Goal: Information Seeking & Learning: Learn about a topic

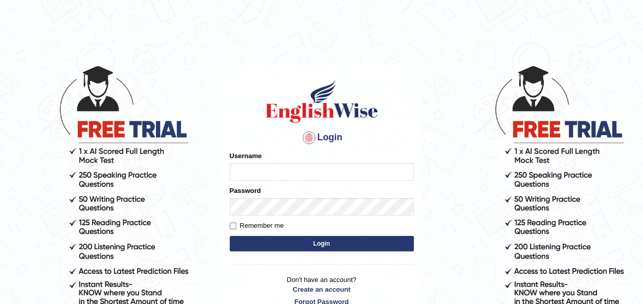
type input "otgontsetseg_parramatta"
click at [363, 248] on button "Login" at bounding box center [322, 243] width 184 height 15
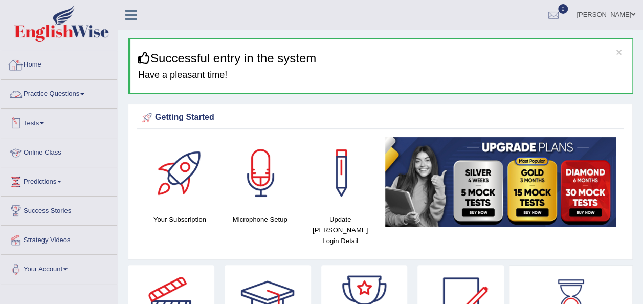
click at [53, 93] on link "Practice Questions" at bounding box center [59, 93] width 117 height 26
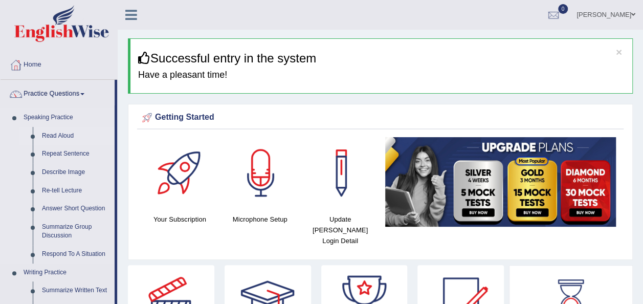
click at [62, 135] on link "Read Aloud" at bounding box center [75, 136] width 77 height 18
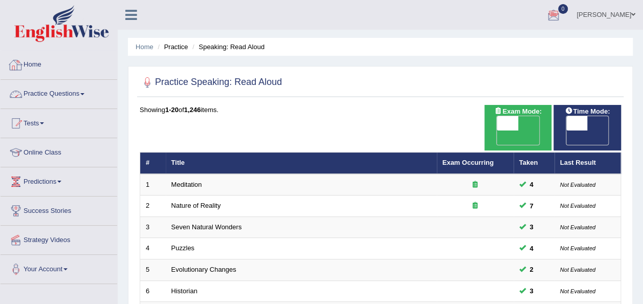
click at [27, 67] on link "Home" at bounding box center [59, 64] width 117 height 26
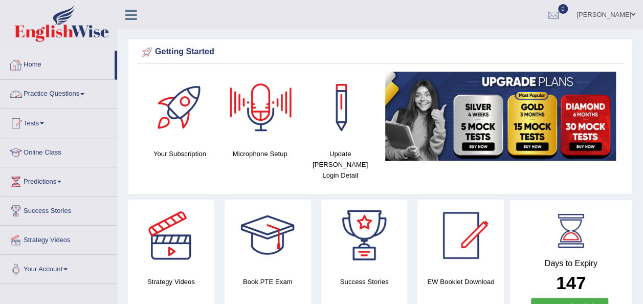
click at [57, 86] on link "Practice Questions" at bounding box center [59, 93] width 117 height 26
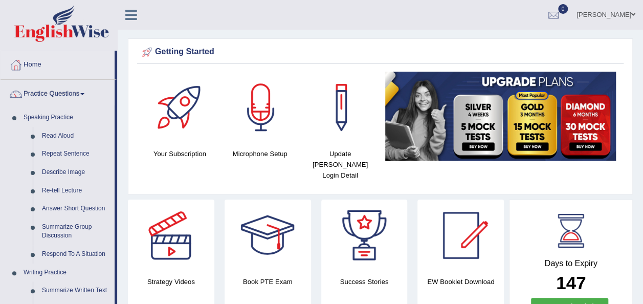
click at [60, 91] on link "Practice Questions" at bounding box center [58, 93] width 114 height 26
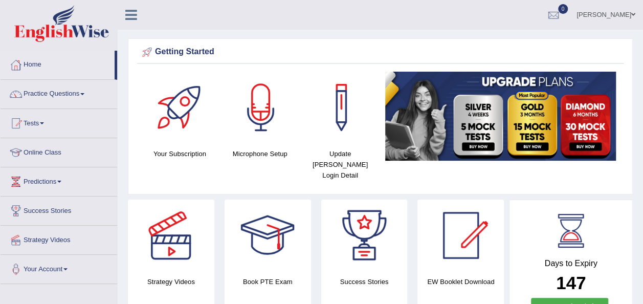
click at [60, 91] on link "Practice Questions" at bounding box center [59, 93] width 117 height 26
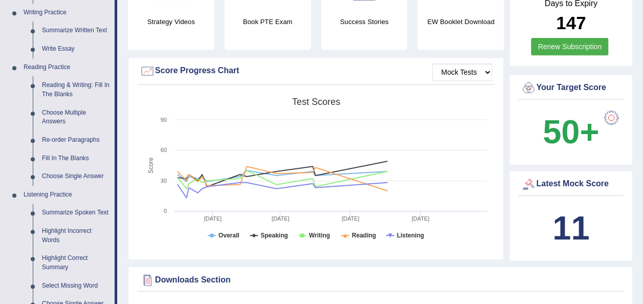
scroll to position [282, 0]
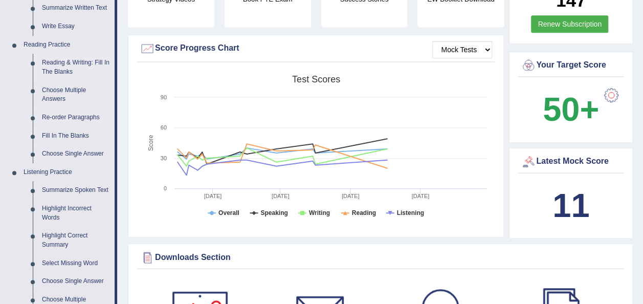
click at [56, 68] on link "Reading & Writing: Fill In The Blanks" at bounding box center [75, 67] width 77 height 27
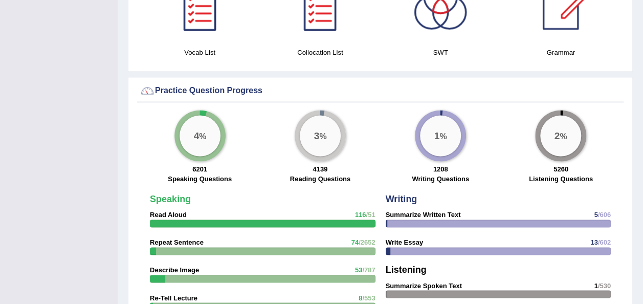
scroll to position [644, 0]
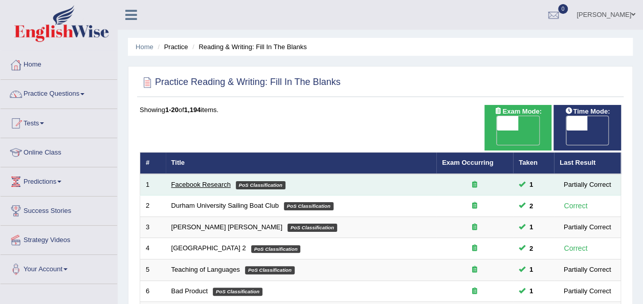
click at [211, 181] on link "Facebook Research" at bounding box center [200, 185] width 59 height 8
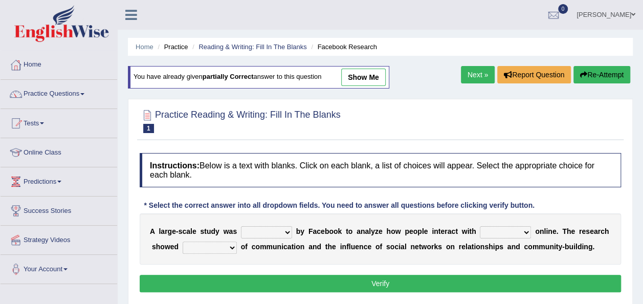
click at [278, 233] on select "surveyed had asked made" at bounding box center [266, 232] width 51 height 12
select select "made"
click at [241, 226] on select "surveyed had asked made" at bounding box center [266, 232] width 51 height 12
click at [511, 231] on select "together all each other another" at bounding box center [505, 232] width 51 height 12
select select "all"
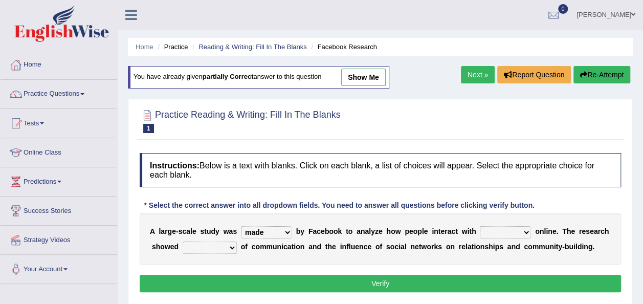
click at [480, 226] on select "together all each other another" at bounding box center [505, 232] width 51 height 12
click at [223, 248] on select "advantages standards fellowships patterns" at bounding box center [210, 248] width 54 height 12
select select "advantages"
click at [183, 242] on select "advantages standards fellowships patterns" at bounding box center [210, 248] width 54 height 12
click at [292, 282] on button "Verify" at bounding box center [380, 283] width 481 height 17
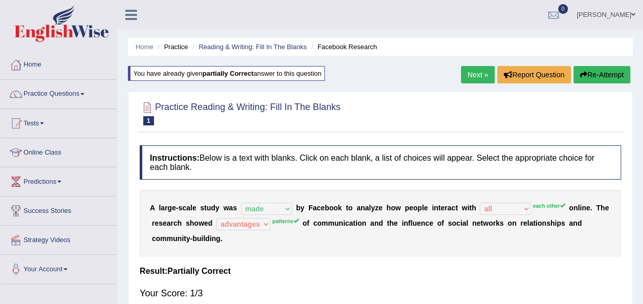
click at [478, 71] on link "Next »" at bounding box center [478, 74] width 34 height 17
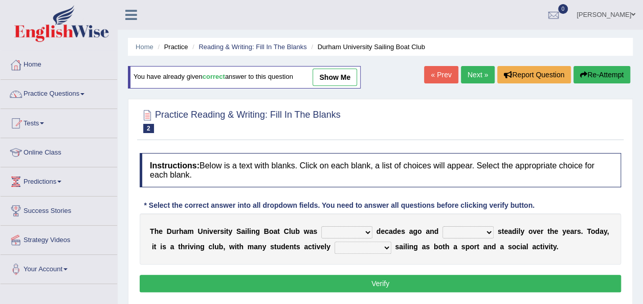
click at [359, 227] on select "found fund founded find" at bounding box center [346, 232] width 51 height 12
select select "find"
click at [321, 226] on select "found fund founded find" at bounding box center [346, 232] width 51 height 12
click at [471, 234] on select "grow growing has grown grown" at bounding box center [468, 232] width 51 height 12
select select "growing"
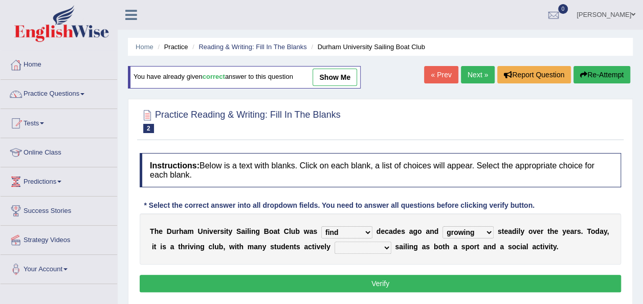
click at [443, 226] on select "grow growing has grown grown" at bounding box center [468, 232] width 51 height 12
click at [339, 246] on select "enjoy enjoyed are enjoying enjoying" at bounding box center [363, 248] width 57 height 12
select select "are enjoying"
click at [335, 242] on select "enjoy enjoyed are enjoying enjoying" at bounding box center [363, 248] width 57 height 12
click at [369, 283] on button "Verify" at bounding box center [380, 283] width 481 height 17
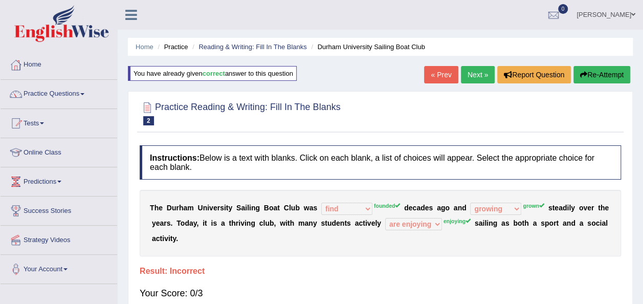
click at [478, 72] on link "Next »" at bounding box center [478, 74] width 34 height 17
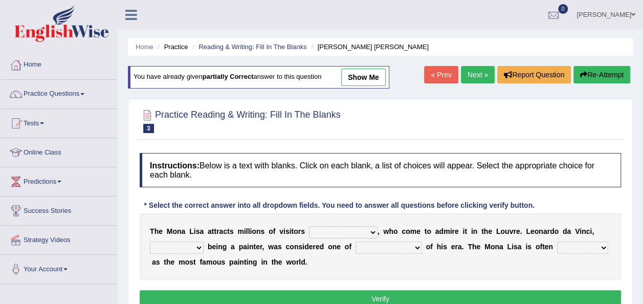
click at [338, 231] on select "around the year the all year all year round per year" at bounding box center [343, 232] width 69 height 12
select select "all year round"
click at [309, 226] on select "around the year the all year all year round per year" at bounding box center [343, 232] width 69 height 12
click at [195, 245] on select "rather than as much as as well as as long as" at bounding box center [177, 248] width 54 height 12
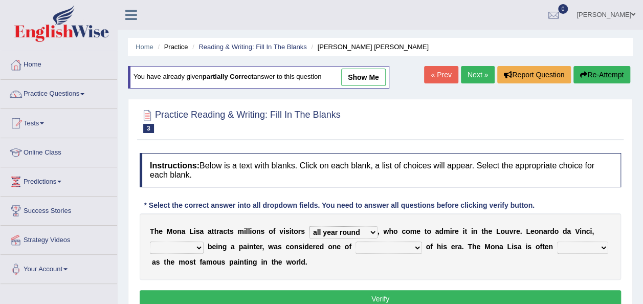
click at [194, 247] on select "rather than as much as as well as as long as" at bounding box center [177, 248] width 54 height 12
select select "as much as"
click at [150, 242] on select "rather than as much as as well as as long as" at bounding box center [177, 248] width 54 height 12
click at [394, 243] on select "better artists artist the better artist the best artists" at bounding box center [389, 248] width 67 height 12
select select "the best artists"
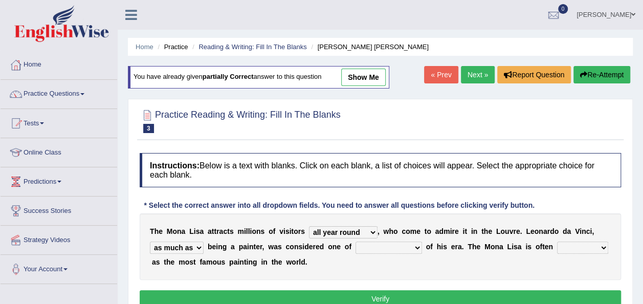
click at [356, 242] on select "better artists artist the better artist the best artists" at bounding box center [389, 248] width 67 height 12
click at [557, 251] on select "classified suggested predicted described" at bounding box center [582, 248] width 51 height 12
select select "described"
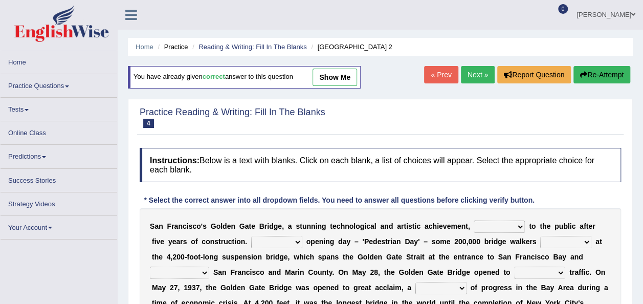
click at [541, 117] on div at bounding box center [380, 118] width 481 height 26
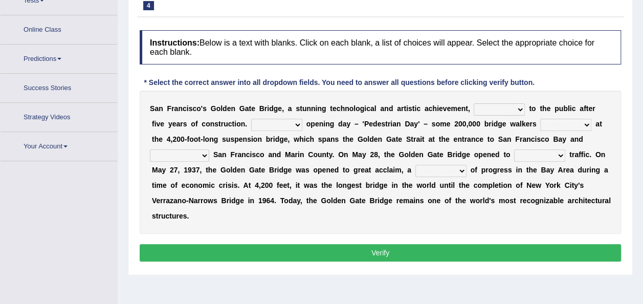
scroll to position [141, 0]
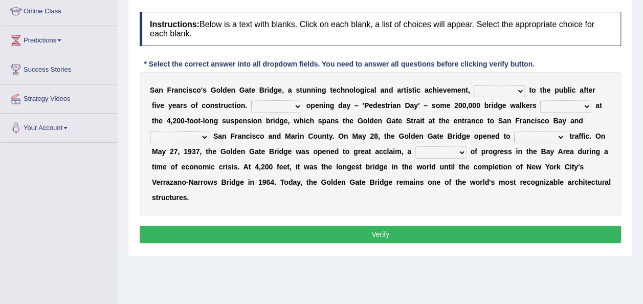
click at [485, 88] on select "opens closes appears equals" at bounding box center [499, 91] width 51 height 12
select select "opens"
click at [474, 85] on select "opens closes appears equals" at bounding box center [499, 91] width 51 height 12
click at [251, 106] on select "On During Since When" at bounding box center [276, 106] width 51 height 12
select select "When"
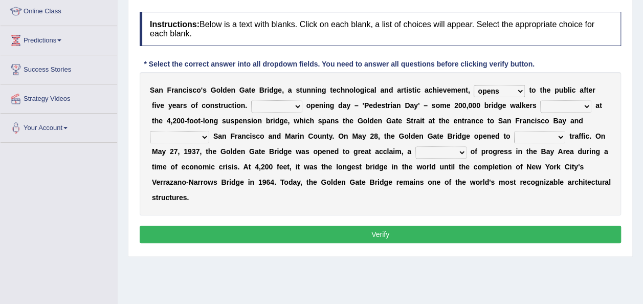
click at [251, 100] on select "On During Since When" at bounding box center [276, 106] width 51 height 12
click at [540, 104] on select "stationed looked marveled laughed" at bounding box center [565, 106] width 51 height 12
select select "stationed"
click at [540, 100] on select "stationed looked marveled laughed" at bounding box center [565, 106] width 51 height 12
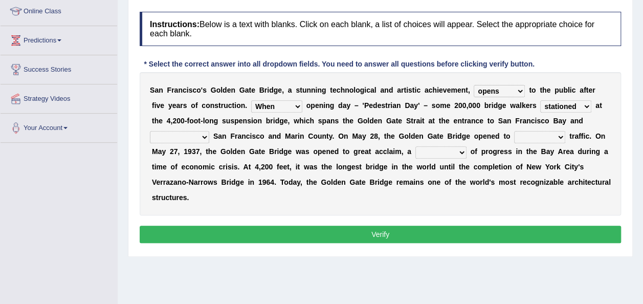
click at [209, 131] on select "separates connects channels differentiates" at bounding box center [179, 137] width 59 height 12
select select "channels"
click at [209, 131] on select "separates connects channels differentiates" at bounding box center [179, 137] width 59 height 12
click at [514, 137] on select "aquatic vehicular airborne watertight" at bounding box center [539, 137] width 51 height 12
select select "vehicular"
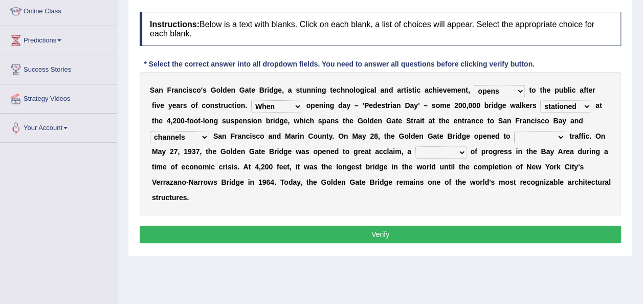
click at [514, 131] on select "aquatic vehicular airborne watertight" at bounding box center [539, 137] width 51 height 12
click at [415, 149] on select "denial symbol technique yield" at bounding box center [440, 152] width 51 height 12
select select "technique"
click at [415, 146] on select "denial symbol technique yield" at bounding box center [440, 152] width 51 height 12
click at [369, 226] on button "Verify" at bounding box center [380, 234] width 481 height 17
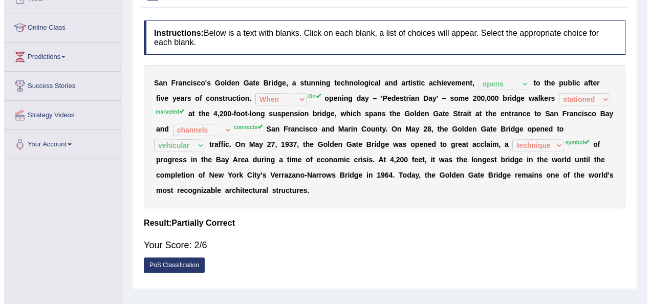
scroll to position [121, 0]
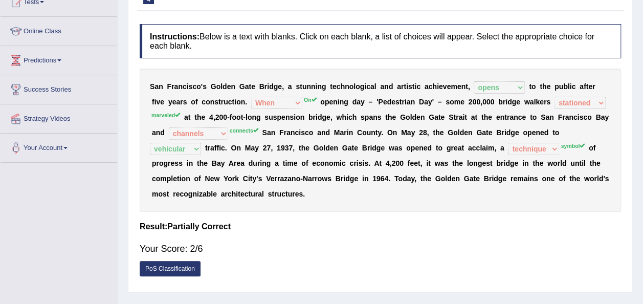
click at [169, 261] on link "PoS Classification" at bounding box center [170, 268] width 61 height 15
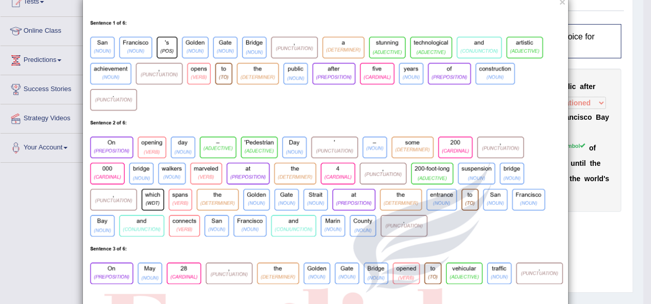
scroll to position [20, 0]
click at [550, 78] on img at bounding box center [325, 308] width 485 height 599
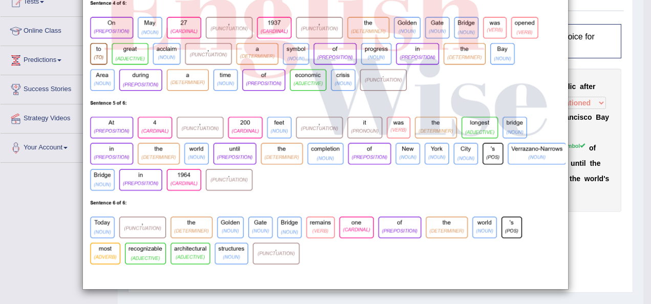
scroll to position [340, 0]
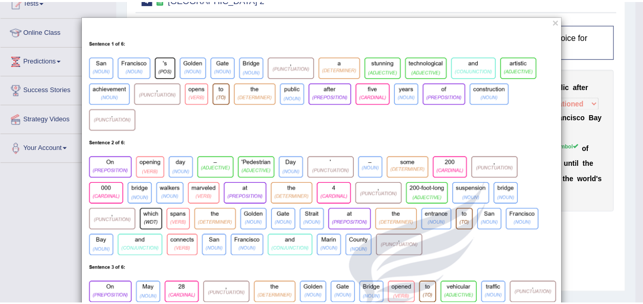
scroll to position [0, 0]
click at [559, 18] on button "×" at bounding box center [562, 21] width 6 height 11
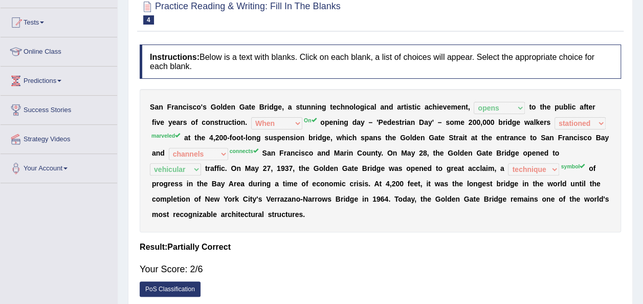
scroll to position [39, 0]
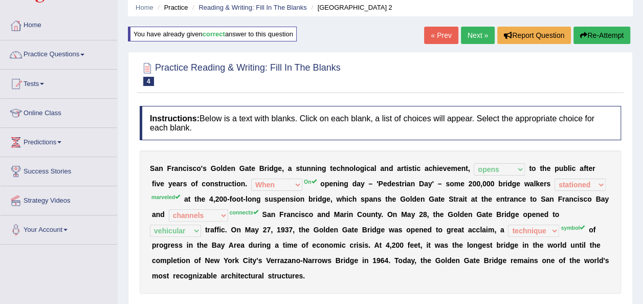
click at [479, 34] on link "Next »" at bounding box center [478, 35] width 34 height 17
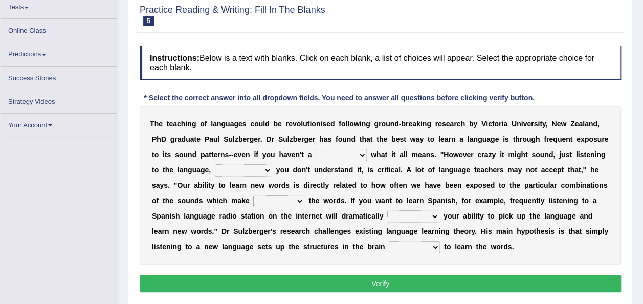
scroll to position [116, 0]
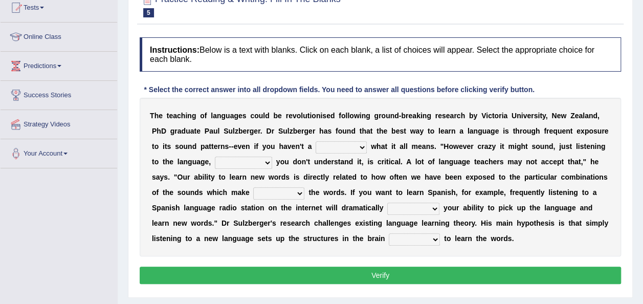
click at [316, 148] on select "dew claw clue due" at bounding box center [341, 147] width 51 height 12
select select "due"
click at [316, 141] on select "dew claw clue due" at bounding box center [341, 147] width 51 height 12
click at [215, 160] on select "but also all together even though if so" at bounding box center [243, 163] width 57 height 12
select select "if so"
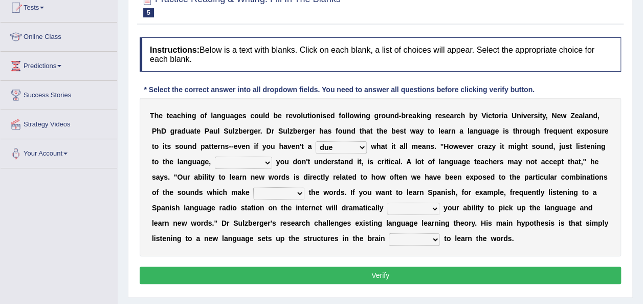
click at [215, 157] on select "but also all together even though if so" at bounding box center [243, 163] width 57 height 12
click at [253, 193] on select "down up of on" at bounding box center [278, 193] width 51 height 12
select select "up"
click at [253, 187] on select "down up of on" at bounding box center [278, 193] width 51 height 12
click at [387, 206] on select "evaluate exaggerate describe boost" at bounding box center [413, 209] width 52 height 12
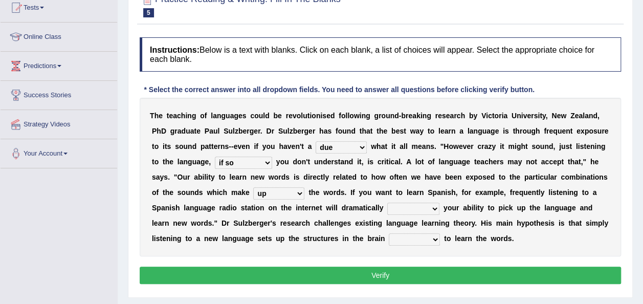
select select "describe"
click at [387, 203] on select "evaluate exaggerate describe boost" at bounding box center [413, 209] width 52 height 12
click at [389, 237] on select "requiring required directed to require" at bounding box center [414, 239] width 51 height 12
select select "to require"
click at [389, 233] on select "requiring required directed to require" at bounding box center [414, 239] width 51 height 12
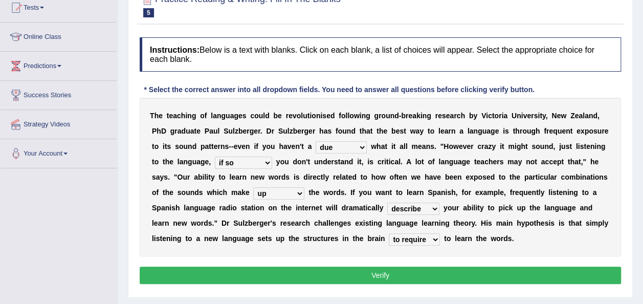
click at [300, 276] on button "Verify" at bounding box center [380, 275] width 481 height 17
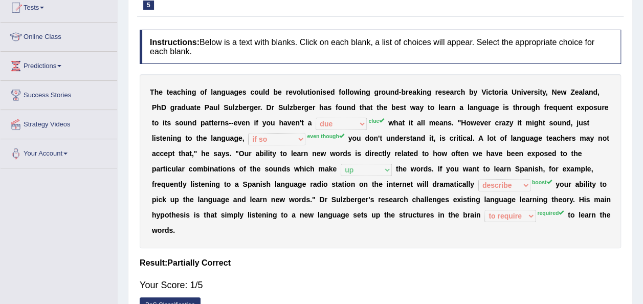
click at [176, 297] on link "PoS Classification" at bounding box center [170, 304] width 61 height 15
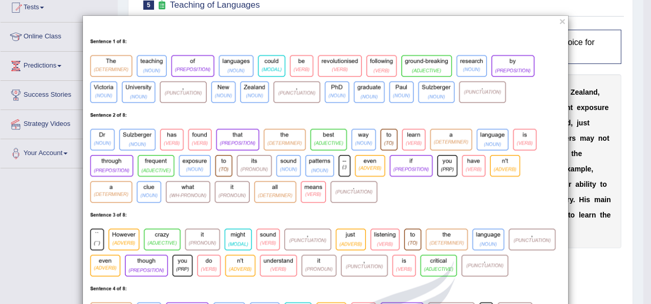
click at [559, 21] on button "×" at bounding box center [562, 21] width 6 height 11
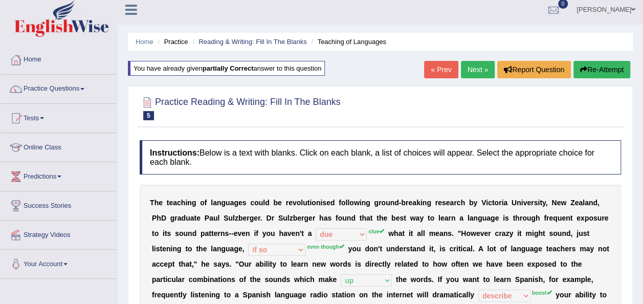
scroll to position [0, 0]
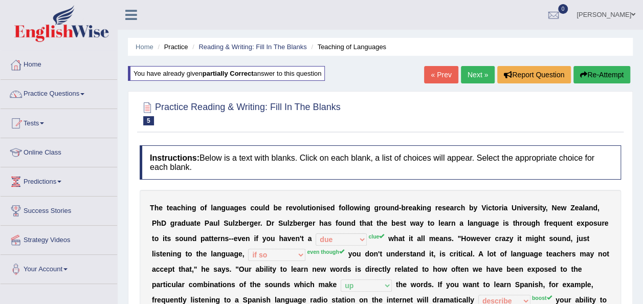
click at [475, 68] on link "Next »" at bounding box center [478, 74] width 34 height 17
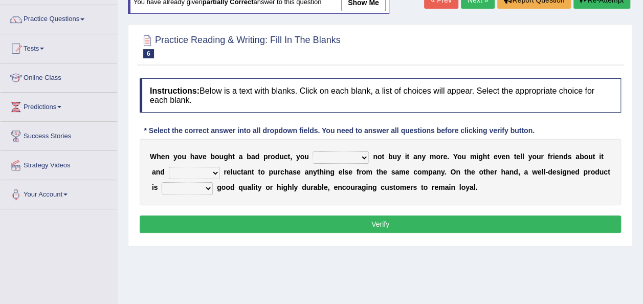
scroll to position [76, 0]
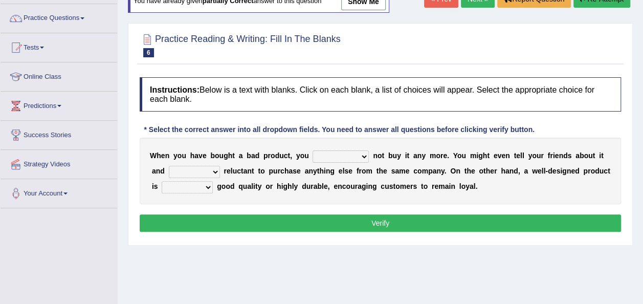
click at [327, 157] on select "would have should have should" at bounding box center [341, 156] width 56 height 12
select select "should"
click at [313, 150] on select "would have should have should" at bounding box center [341, 156] width 56 height 12
click at [196, 170] on select "is are be being" at bounding box center [194, 172] width 51 height 12
select select "being"
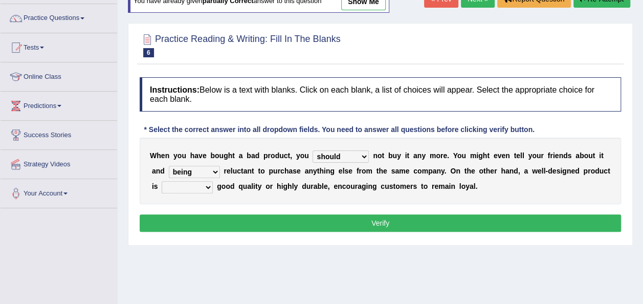
click at [169, 166] on select "is are be being" at bounding box center [194, 172] width 51 height 12
click at [197, 187] on select "both also neither either" at bounding box center [187, 187] width 51 height 12
select select "neither"
click at [162, 181] on select "both also neither either" at bounding box center [187, 187] width 51 height 12
click at [232, 223] on button "Verify" at bounding box center [380, 222] width 481 height 17
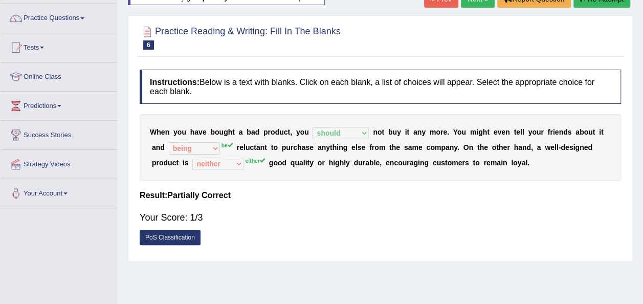
click at [176, 240] on link "PoS Classification" at bounding box center [170, 237] width 61 height 15
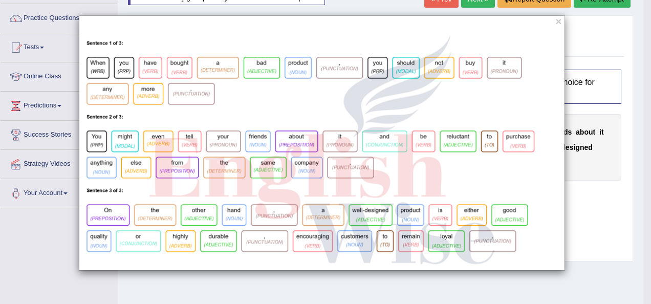
click at [574, 33] on div "×" at bounding box center [321, 142] width 643 height 255
click at [560, 21] on button "×" at bounding box center [558, 21] width 6 height 11
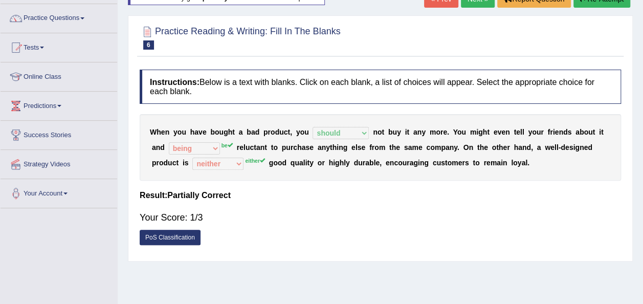
scroll to position [0, 0]
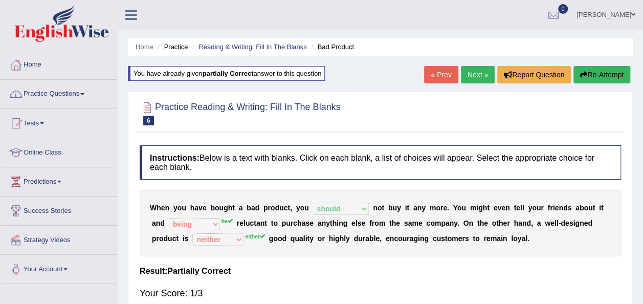
click at [43, 92] on link "Practice Questions" at bounding box center [59, 93] width 117 height 26
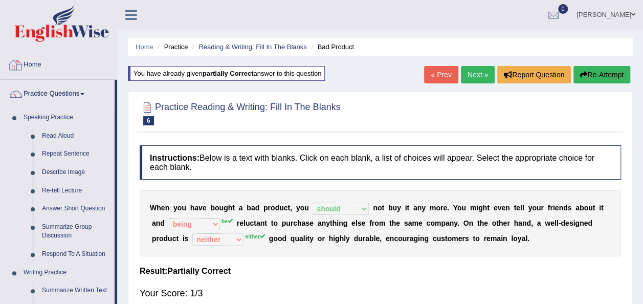
click at [36, 65] on link "Home" at bounding box center [59, 64] width 117 height 26
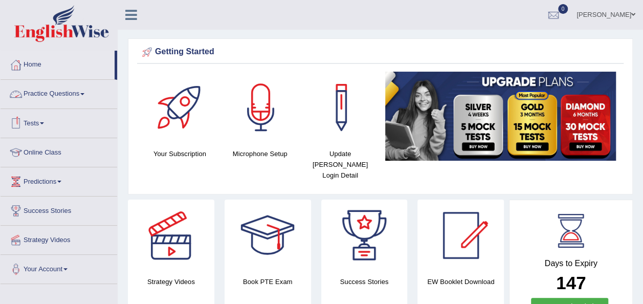
click at [28, 122] on link "Tests" at bounding box center [59, 122] width 117 height 26
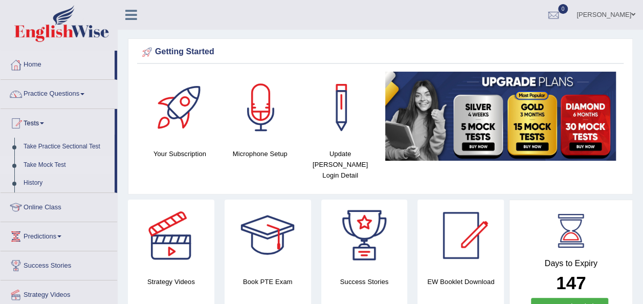
click at [54, 163] on link "Take Mock Test" at bounding box center [67, 165] width 96 height 18
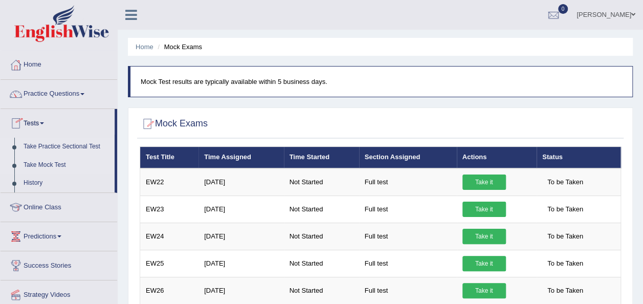
click at [89, 144] on link "Take Practice Sectional Test" at bounding box center [67, 147] width 96 height 18
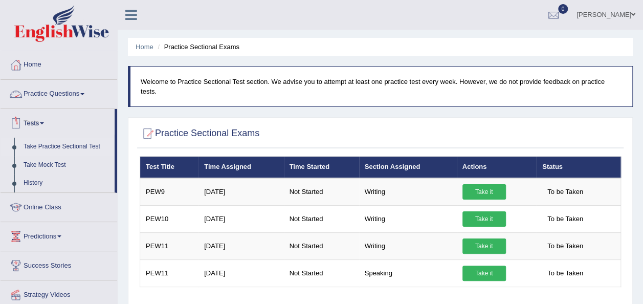
click at [84, 93] on span at bounding box center [82, 94] width 4 height 2
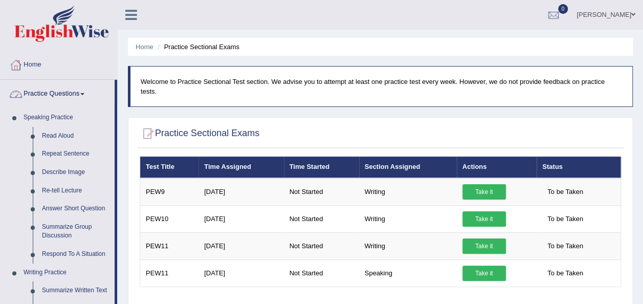
click at [29, 68] on link "Home" at bounding box center [59, 64] width 117 height 26
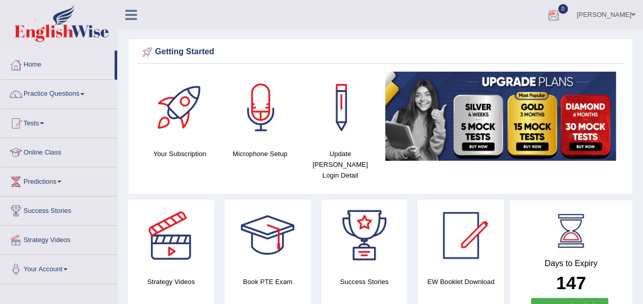
click at [547, 12] on div at bounding box center [553, 15] width 15 height 15
drag, startPoint x: 495, startPoint y: 35, endPoint x: 490, endPoint y: 43, distance: 9.9
click at [490, 43] on li "See All Alerts" at bounding box center [492, 43] width 146 height 21
click at [490, 43] on div "Getting Started Your Subscription Microphone Setup Update [PERSON_NAME] Login D…" at bounding box center [380, 116] width 505 height 156
click at [546, 16] on div at bounding box center [553, 15] width 15 height 15
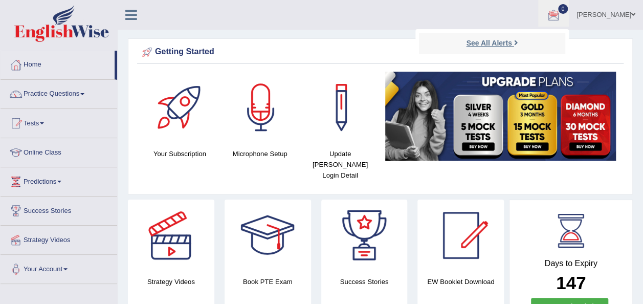
click at [492, 43] on strong "See All Alerts" at bounding box center [489, 43] width 46 height 8
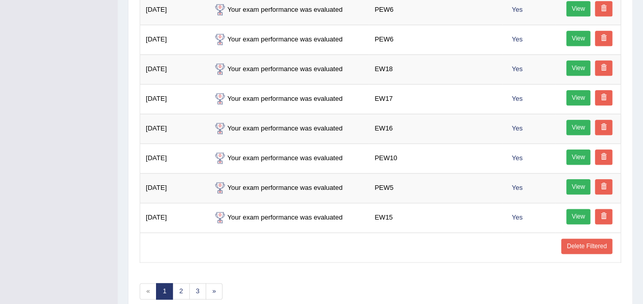
scroll to position [565, 0]
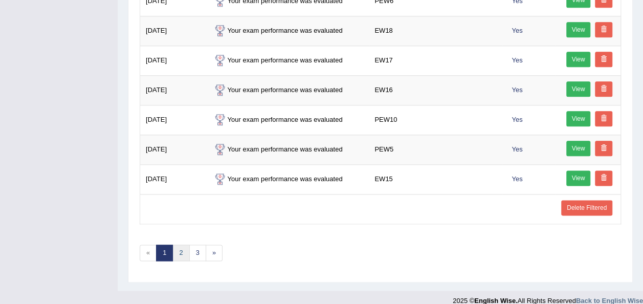
click at [181, 245] on link "2" at bounding box center [180, 253] width 17 height 17
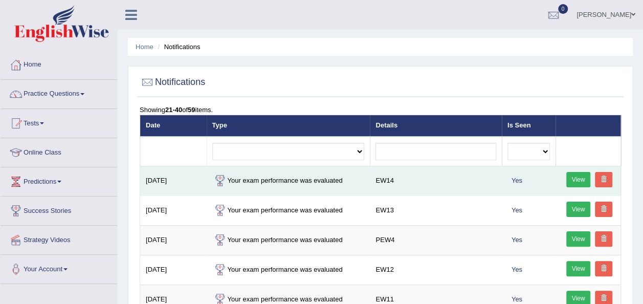
click at [580, 181] on link "View" at bounding box center [578, 179] width 25 height 15
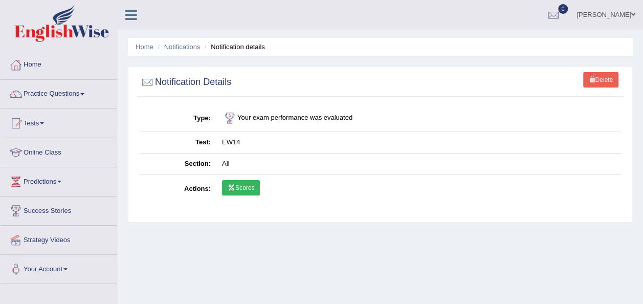
click at [248, 190] on link "Scores" at bounding box center [241, 187] width 38 height 15
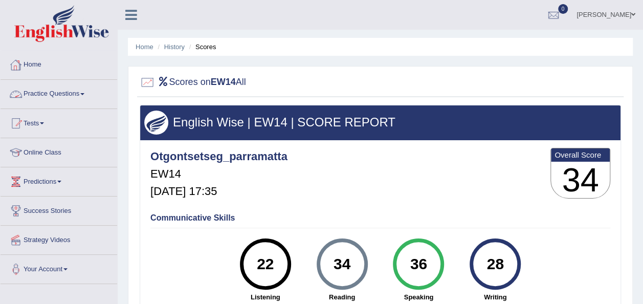
click at [52, 94] on link "Practice Questions" at bounding box center [59, 93] width 117 height 26
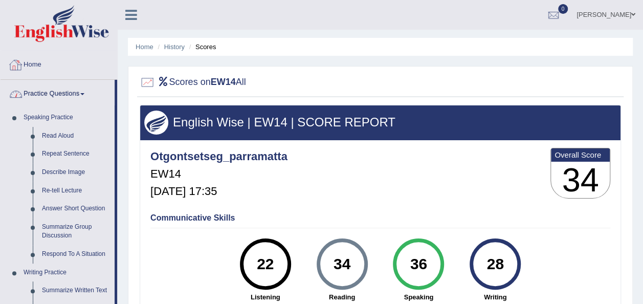
click at [34, 65] on link "Home" at bounding box center [59, 64] width 117 height 26
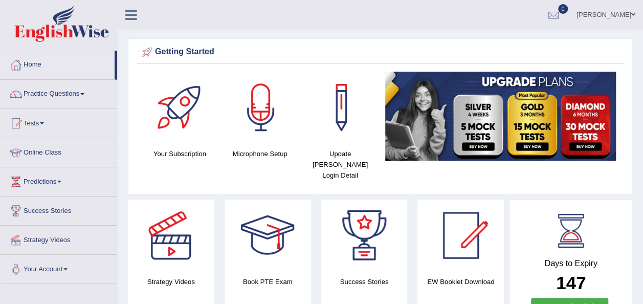
click at [46, 154] on link "Online Class" at bounding box center [59, 151] width 117 height 26
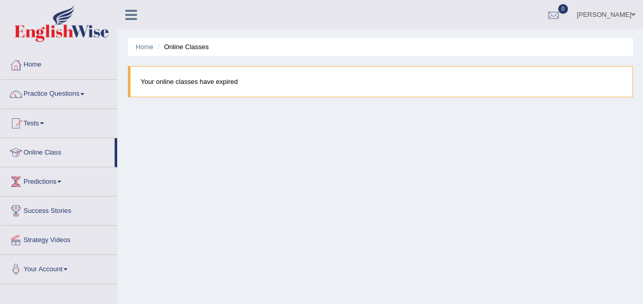
click at [36, 179] on link "Predictions" at bounding box center [59, 180] width 117 height 26
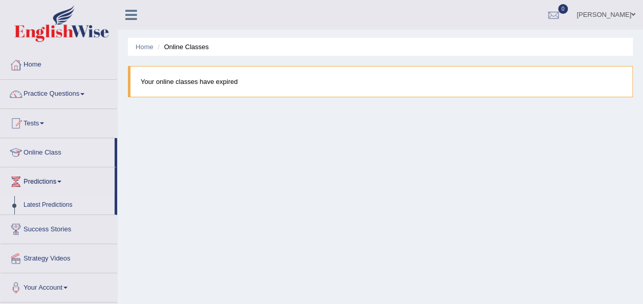
click at [44, 201] on link "Latest Predictions" at bounding box center [67, 205] width 96 height 18
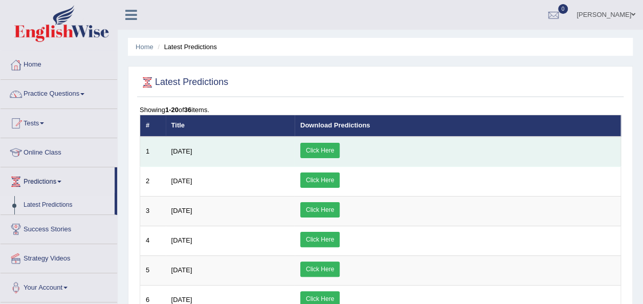
click at [340, 149] on link "Click Here" at bounding box center [319, 150] width 39 height 15
